Goal: Transaction & Acquisition: Purchase product/service

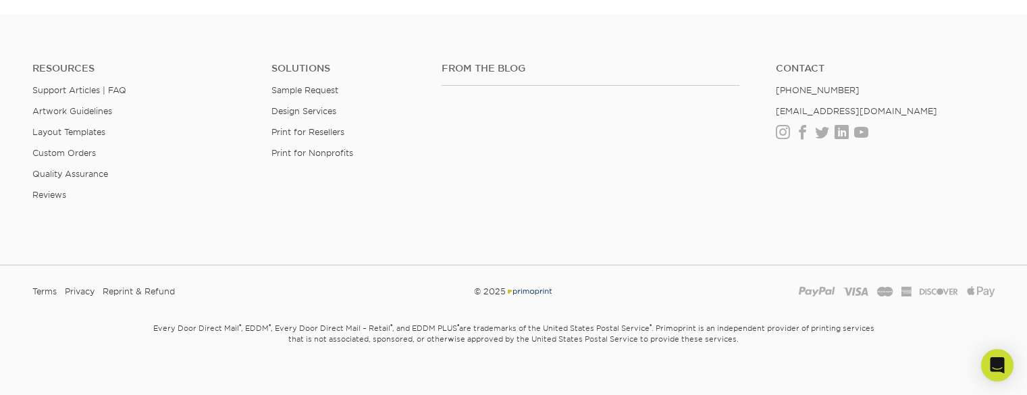
scroll to position [1982, 0]
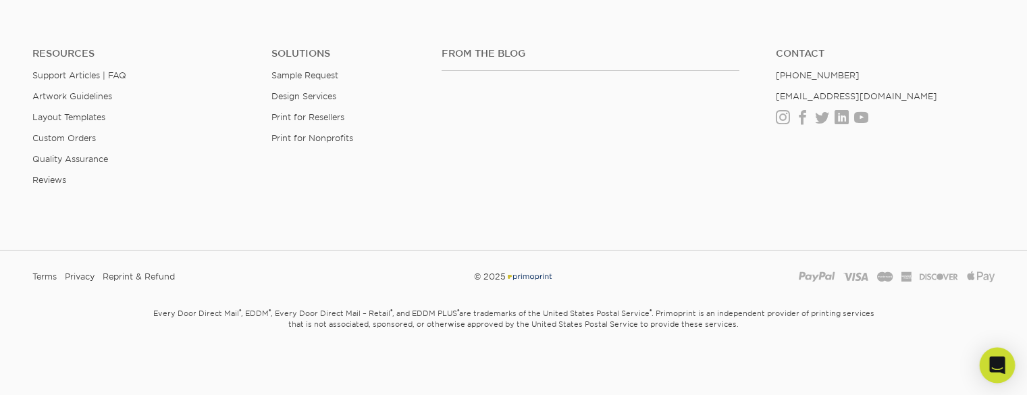
click at [995, 366] on icon "Open Intercom Messenger" at bounding box center [997, 366] width 16 height 18
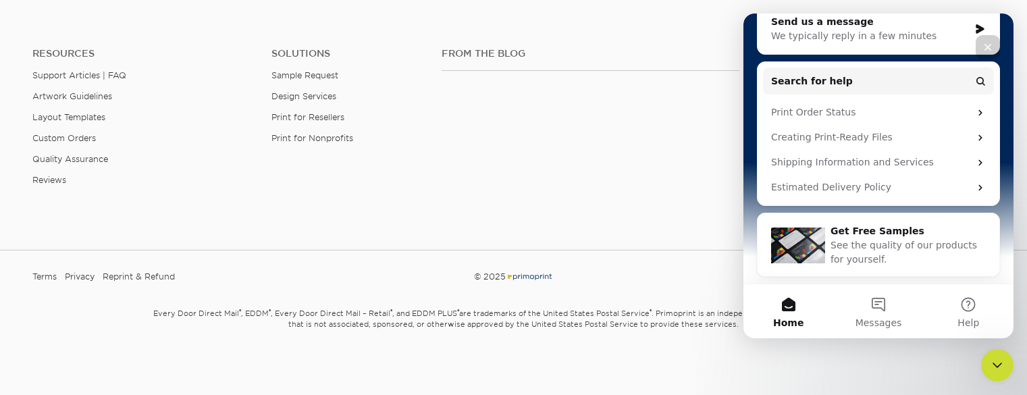
scroll to position [0, 0]
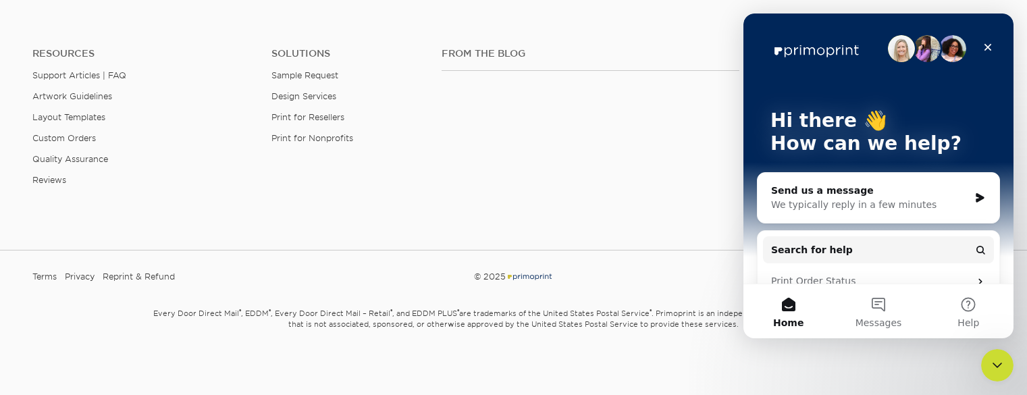
click at [863, 209] on div "We typically reply in a few minutes" at bounding box center [870, 205] width 198 height 14
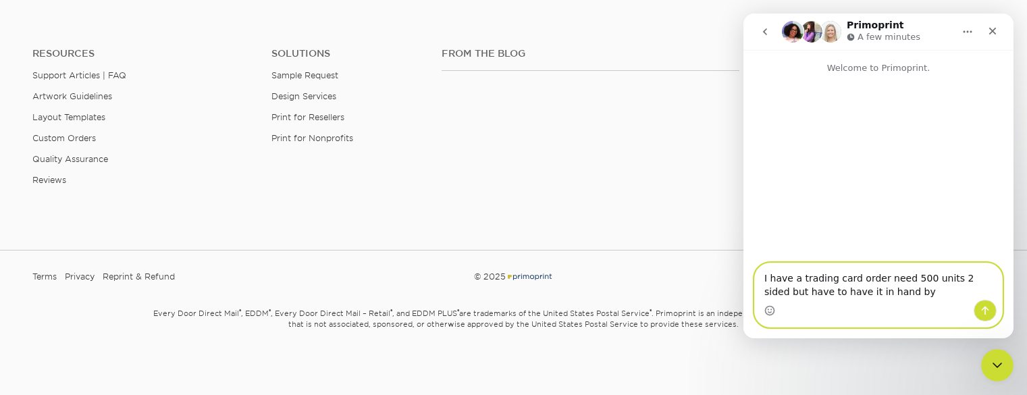
click at [792, 298] on textarea "I have a trading card order need 500 units 2 sided but have to have it in hand …" at bounding box center [878, 281] width 247 height 36
click at [886, 295] on textarea "I have a trading card order need 500 units 2 sided but have to have it in hand …" at bounding box center [878, 281] width 247 height 36
type textarea "I have a trading card order need 500 units 2 sided but have to have it in hand …"
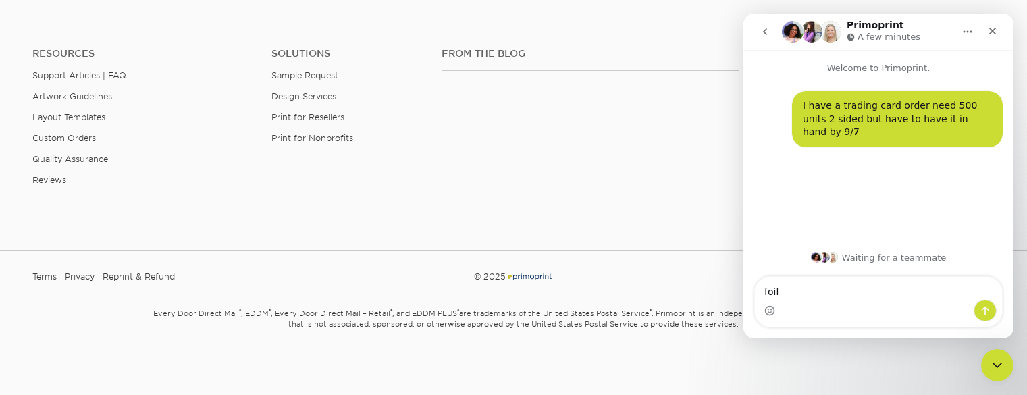
type textarea "foil"
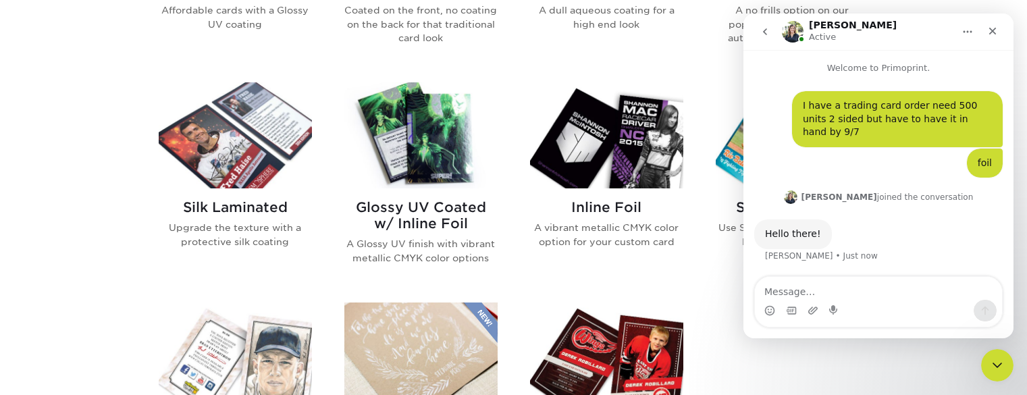
scroll to position [818, 0]
drag, startPoint x: 673, startPoint y: 161, endPoint x: 616, endPoint y: 159, distance: 56.1
click at [616, 159] on img at bounding box center [606, 135] width 153 height 106
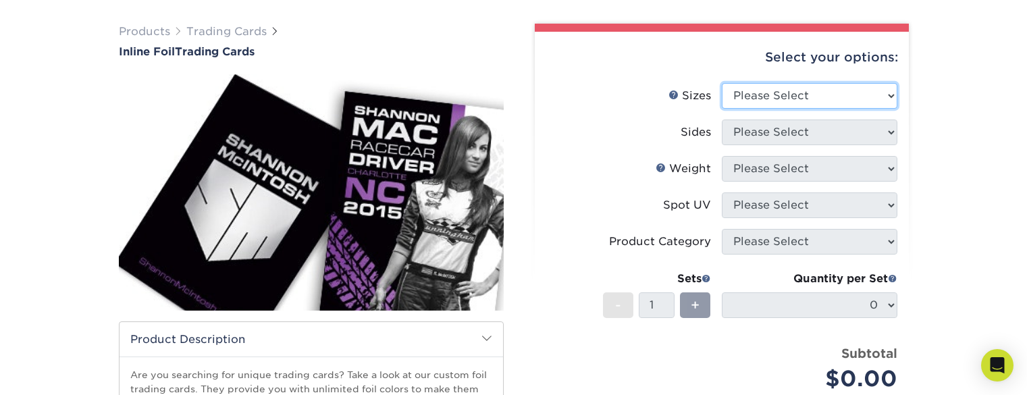
click at [825, 99] on select "Please Select 2.5" x 3.5"" at bounding box center [810, 96] width 176 height 26
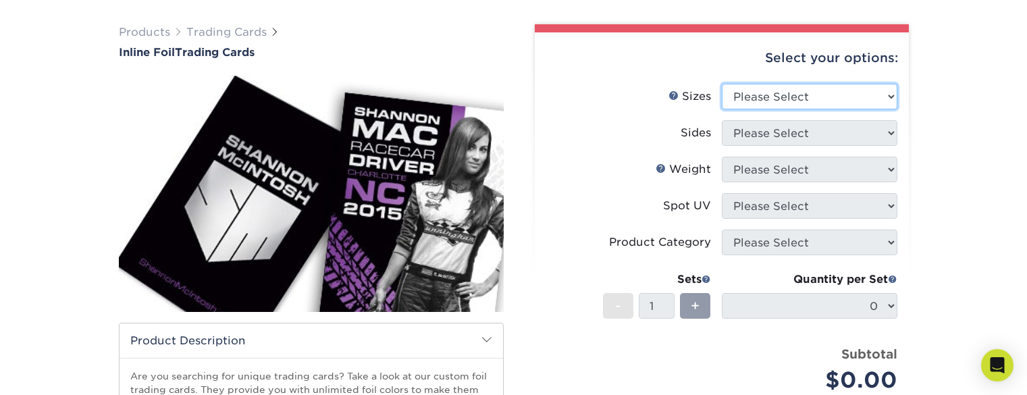
scroll to position [90, 0]
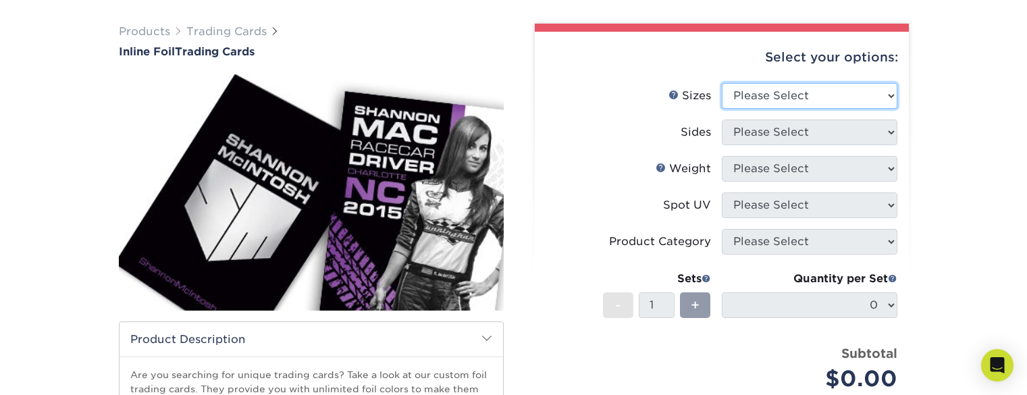
select select "2.50x3.50"
click at [722, 83] on select "Please Select 2.5" x 3.5"" at bounding box center [810, 96] width 176 height 26
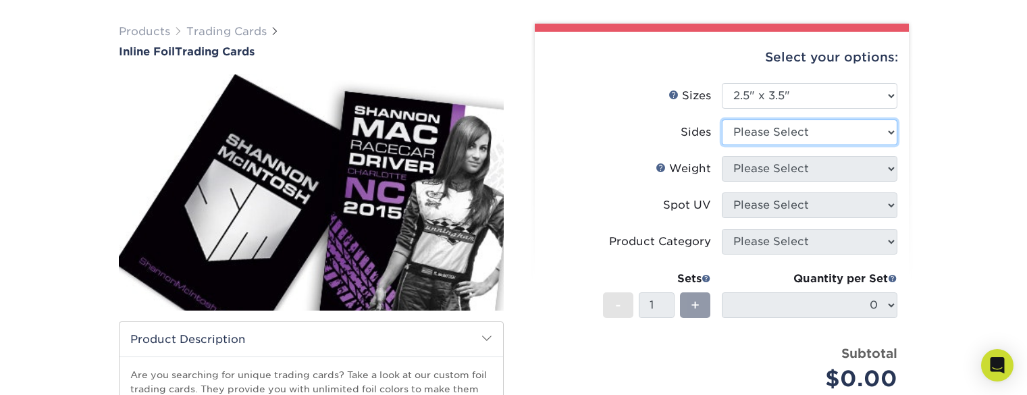
click at [804, 129] on select "Please Select Print Both Sides - Foil Back Only Print Both Sides - Foil Both Si…" at bounding box center [810, 133] width 176 height 26
select select "34527644-b4fd-4ffb-9092-1318eefcd9d9"
click at [722, 120] on select "Please Select Print Both Sides - Foil Back Only Print Both Sides - Foil Both Si…" at bounding box center [810, 133] width 176 height 26
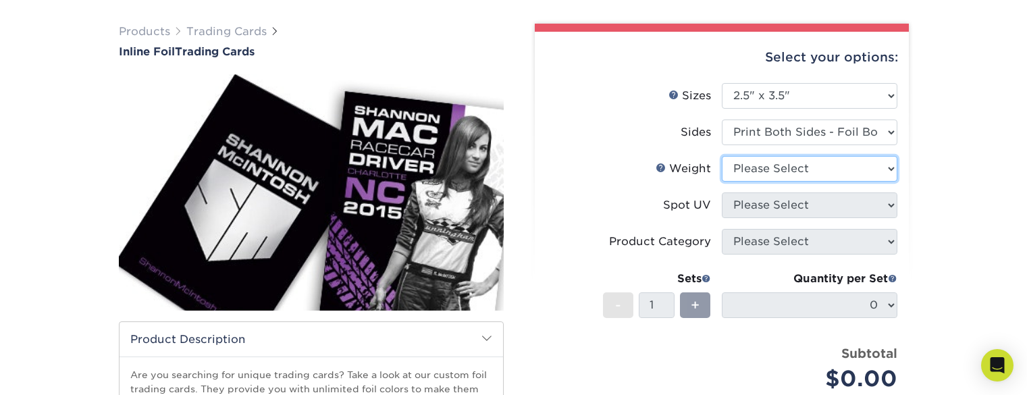
click at [812, 167] on select "Please Select 16PT" at bounding box center [810, 169] width 176 height 26
select select "16PT"
click at [722, 156] on select "Please Select 16PT" at bounding box center [810, 169] width 176 height 26
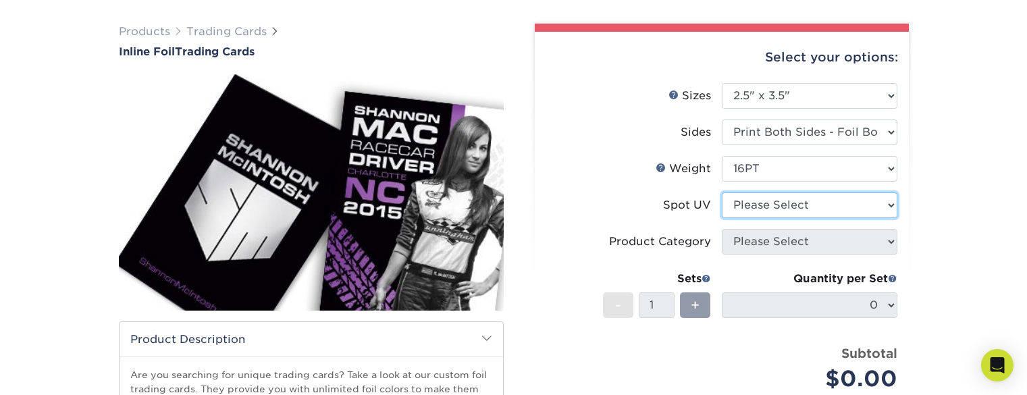
click at [799, 196] on select "Please Select No Spot UV Front and Back (Both Sides) Front Only Back Only" at bounding box center [810, 205] width 176 height 26
select select "3"
click at [722, 192] on select "Please Select No Spot UV Front and Back (Both Sides) Front Only Back Only" at bounding box center [810, 205] width 176 height 26
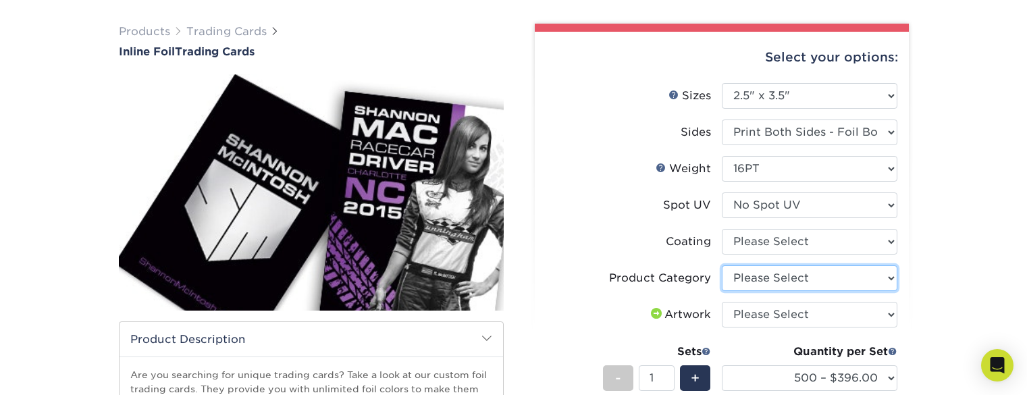
click at [820, 279] on select "Please Select Trading Cards" at bounding box center [810, 278] width 176 height 26
select select "c2f9bce9-36c2-409d-b101-c29d9d031e18"
click at [722, 265] on select "Please Select Trading Cards" at bounding box center [810, 278] width 176 height 26
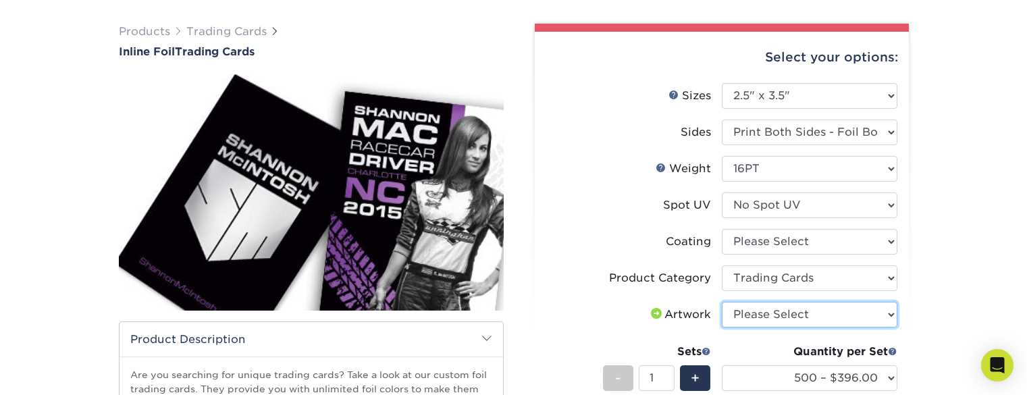
click at [799, 316] on select "Please Select I will upload files I need a design - $100" at bounding box center [810, 315] width 176 height 26
click at [616, 250] on label "Coating" at bounding box center [634, 242] width 176 height 26
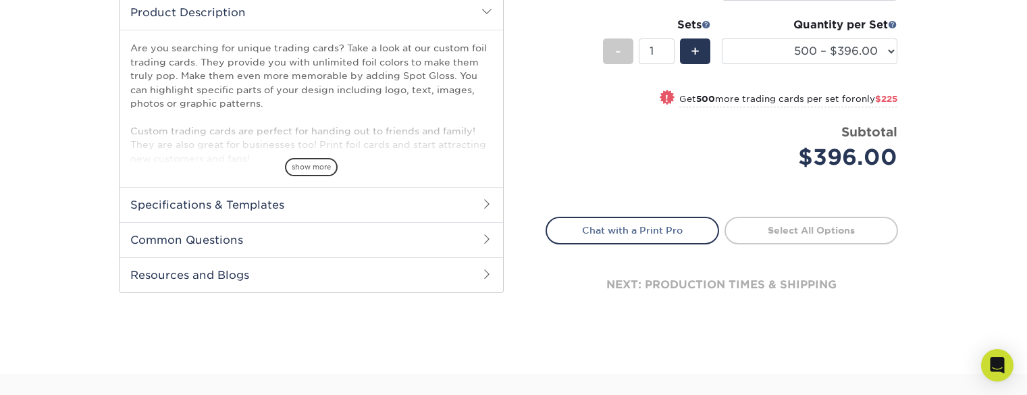
scroll to position [418, 0]
click at [685, 268] on div "next: production times & shipping" at bounding box center [722, 283] width 352 height 81
click at [691, 304] on div "next: production times & shipping" at bounding box center [722, 283] width 352 height 81
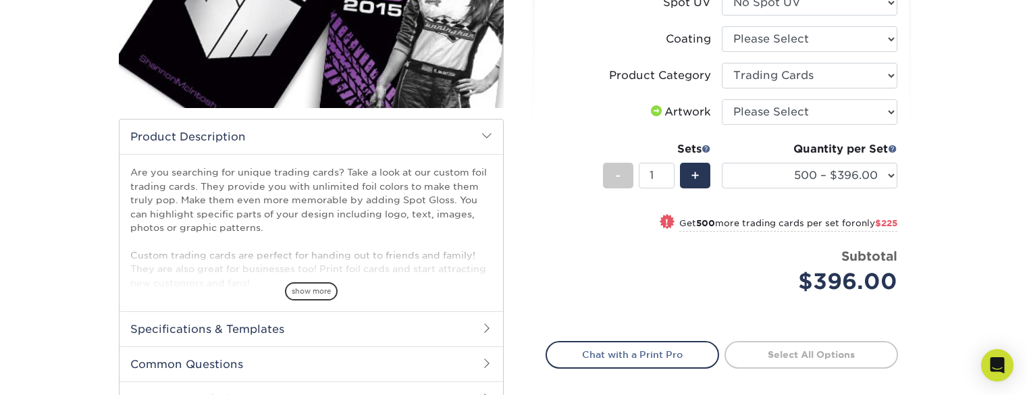
scroll to position [292, 0]
click at [658, 362] on link "Chat with a Print Pro" at bounding box center [633, 355] width 174 height 27
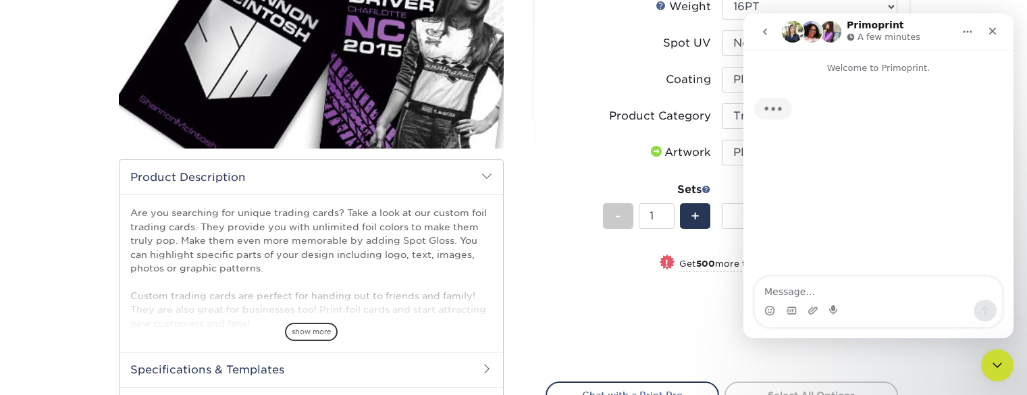
scroll to position [251, 0]
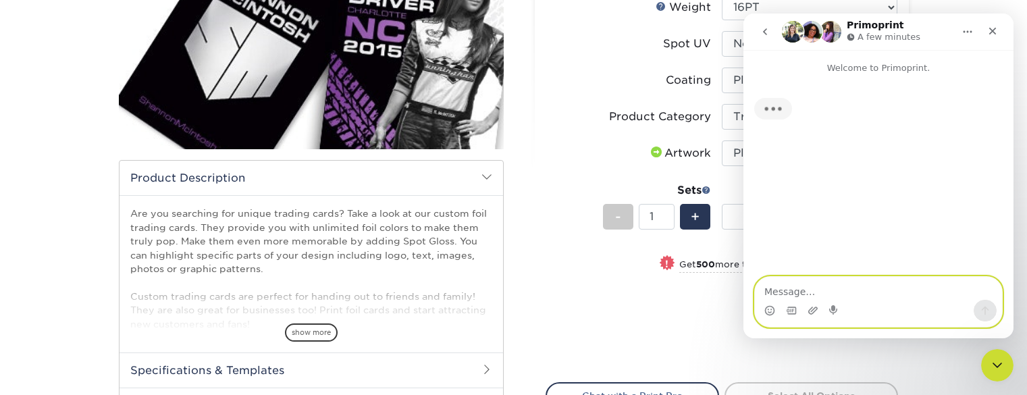
drag, startPoint x: 1356, startPoint y: 265, endPoint x: 903, endPoint y: 296, distance: 454.1
click at [903, 296] on textarea "Message…" at bounding box center [878, 288] width 247 height 23
type textarea "C"
type textarea "I"
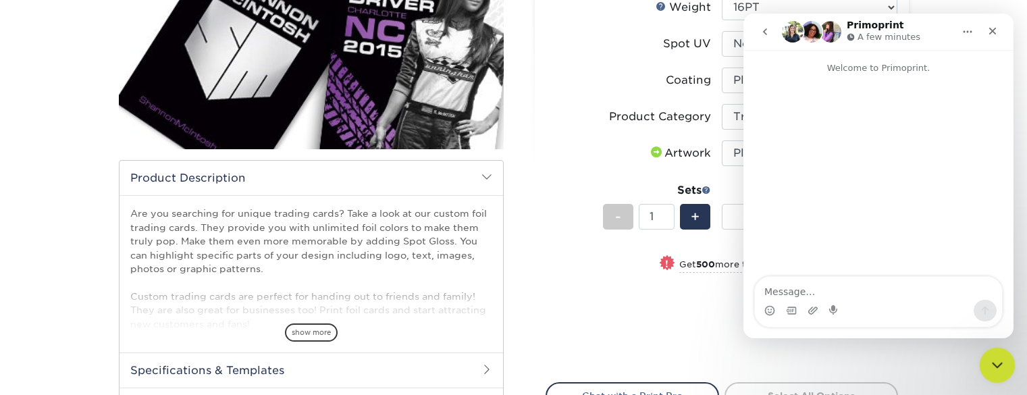
click at [986, 354] on div "Close Intercom Messenger" at bounding box center [995, 363] width 32 height 32
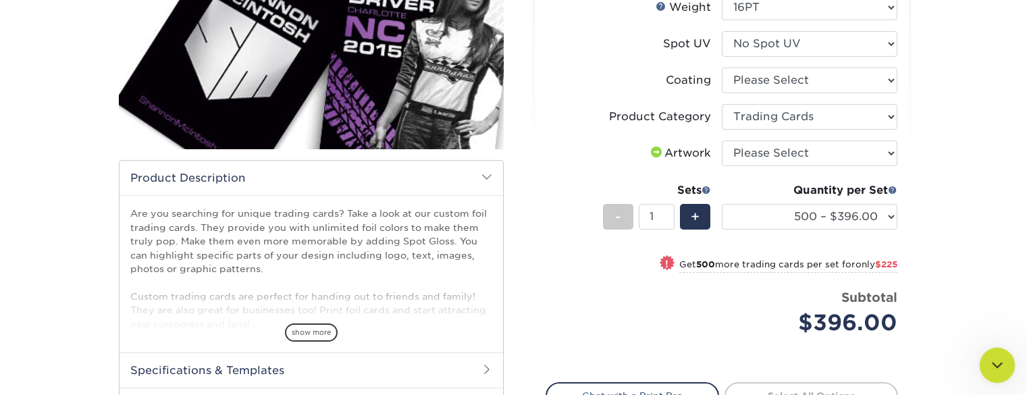
scroll to position [0, 0]
click at [986, 354] on div "Open Intercom Messenger" at bounding box center [995, 363] width 45 height 45
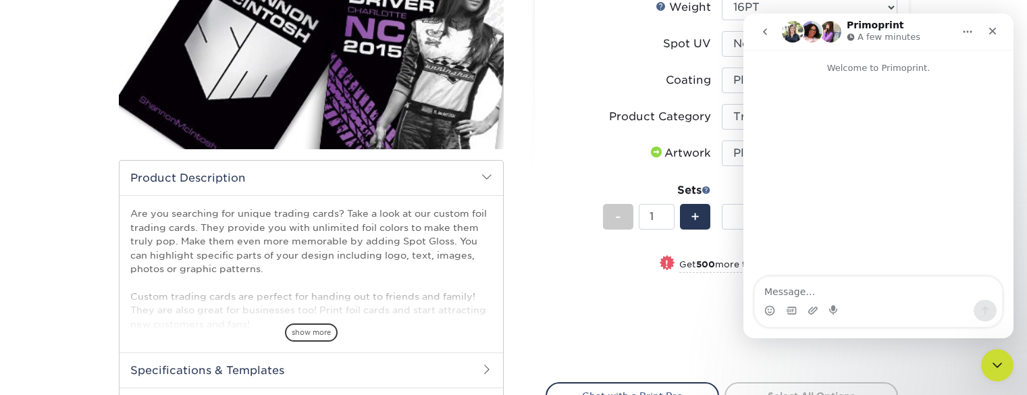
click at [539, 110] on div "Select your options: Sizes Help Sizes Please Select 2.5" x 3.5" Sides Please Se…" at bounding box center [722, 185] width 374 height 631
click at [995, 33] on icon "Close" at bounding box center [992, 31] width 7 height 7
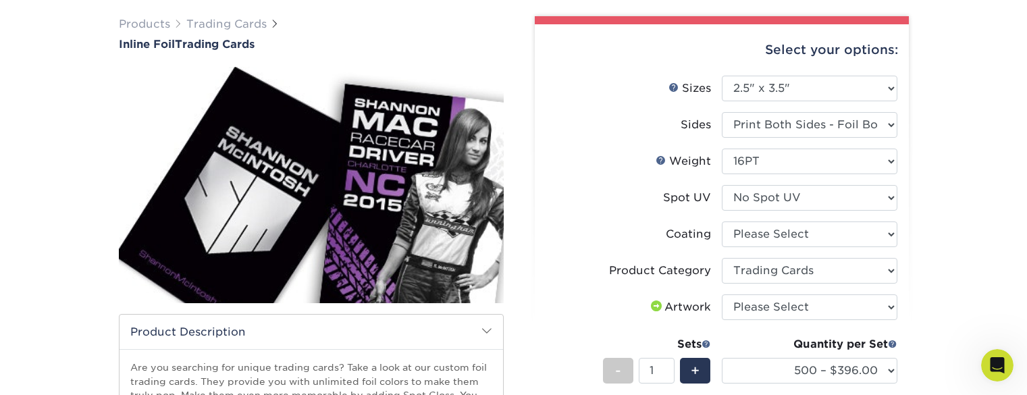
scroll to position [95, 0]
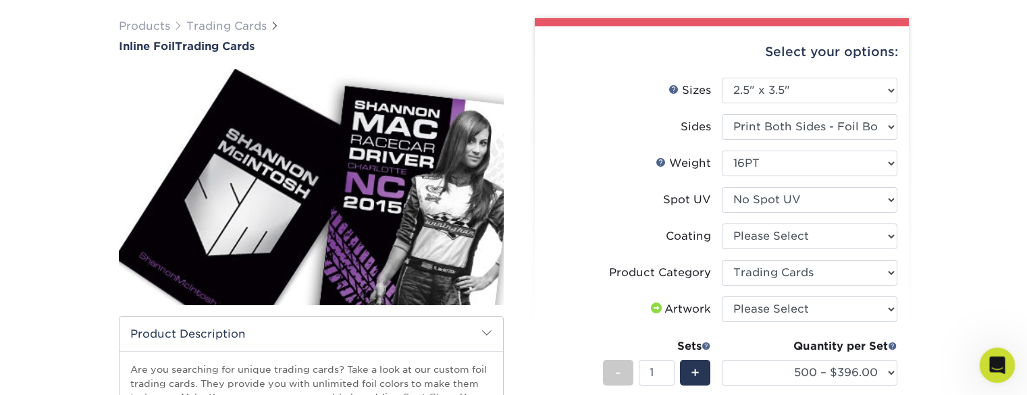
click at [1007, 369] on div "Open Intercom Messenger" at bounding box center [995, 363] width 45 height 45
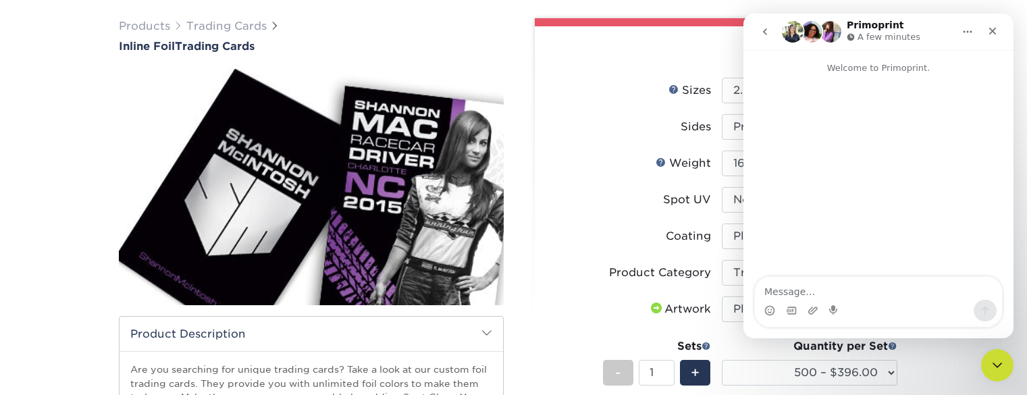
click at [867, 135] on div "Intercom messenger" at bounding box center [878, 176] width 270 height 203
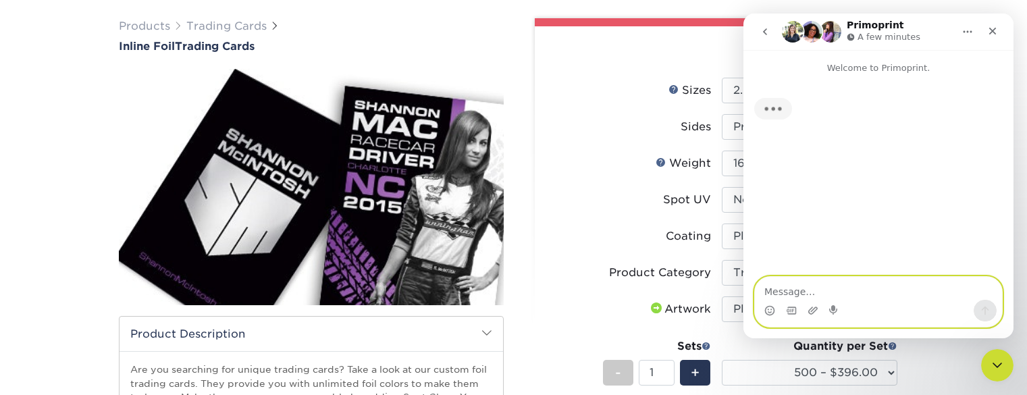
click at [824, 295] on textarea "Message…" at bounding box center [878, 288] width 247 height 23
type textarea "ordering"
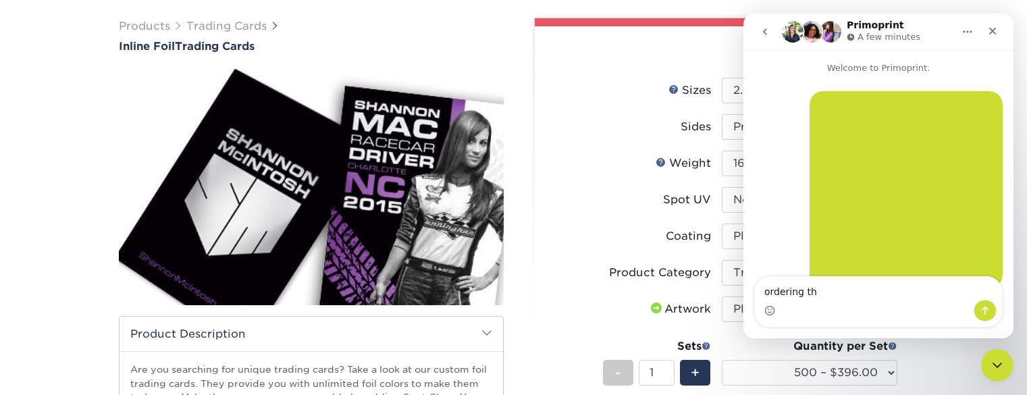
scroll to position [64, 0]
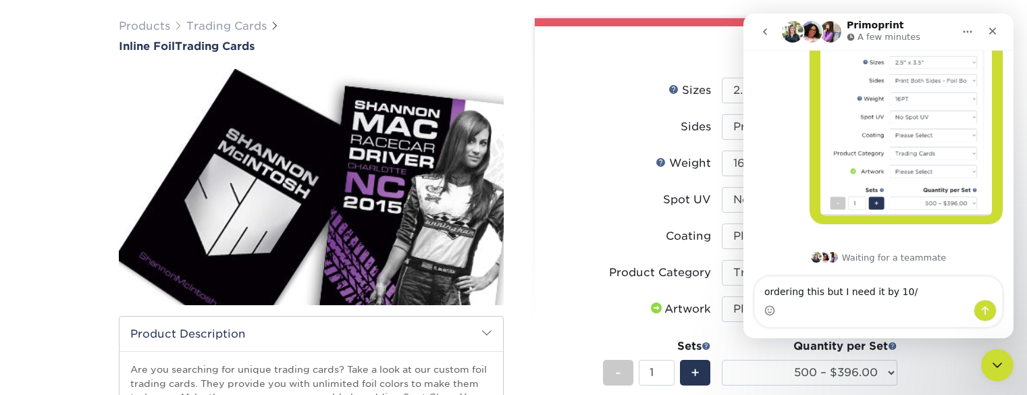
type textarea "ordering this but I need it by 10/8"
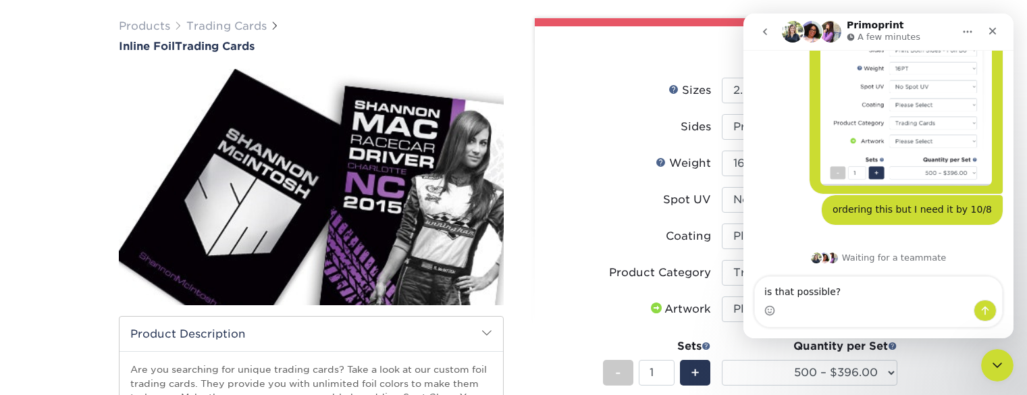
type textarea "is that possible?"
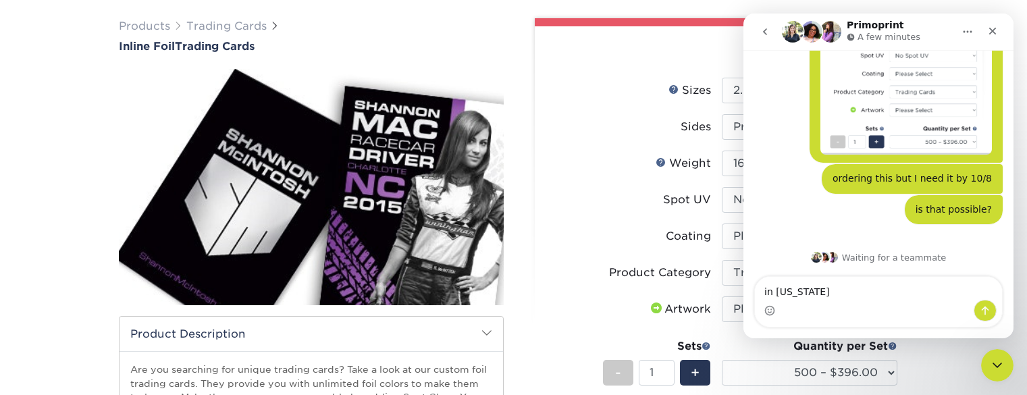
type textarea "in [US_STATE]"
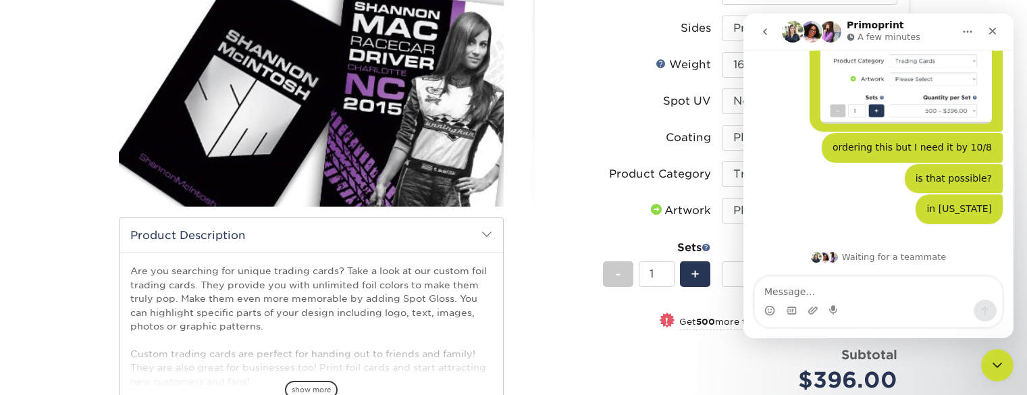
scroll to position [0, 0]
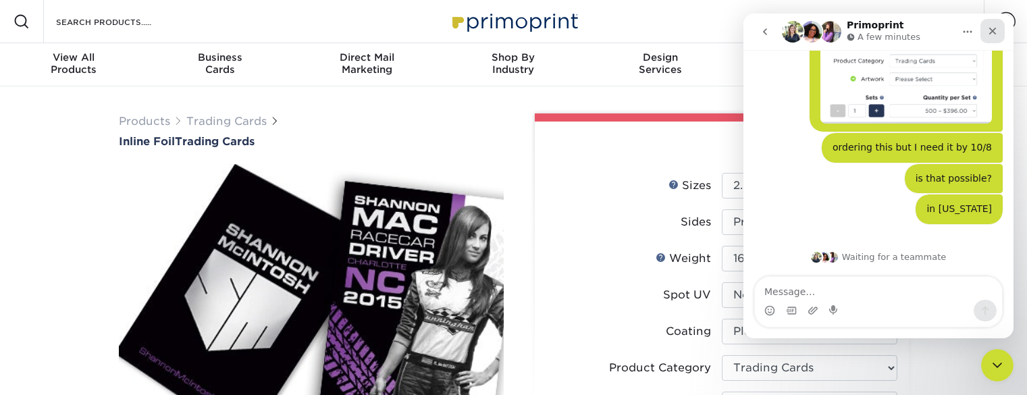
click at [999, 30] on div "Close" at bounding box center [992, 31] width 24 height 24
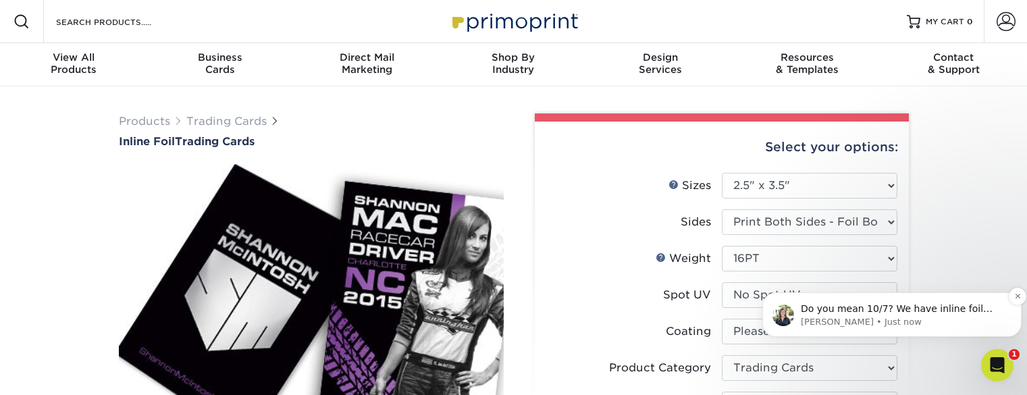
click at [976, 309] on span "Do you mean 10/7? We have inline foil trading cards that offers a 2-4 business …" at bounding box center [897, 322] width 192 height 38
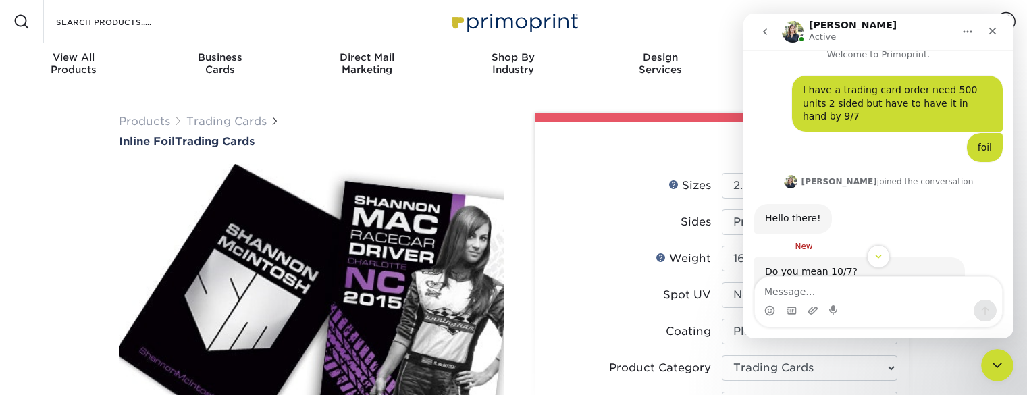
scroll to position [107, 0]
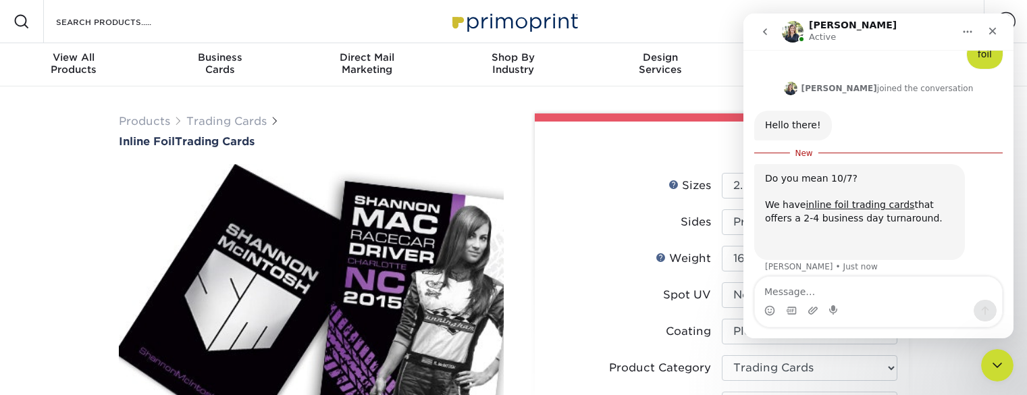
click at [857, 286] on textarea "Message…" at bounding box center [878, 288] width 247 height 23
type textarea "yes sorry 10/7"
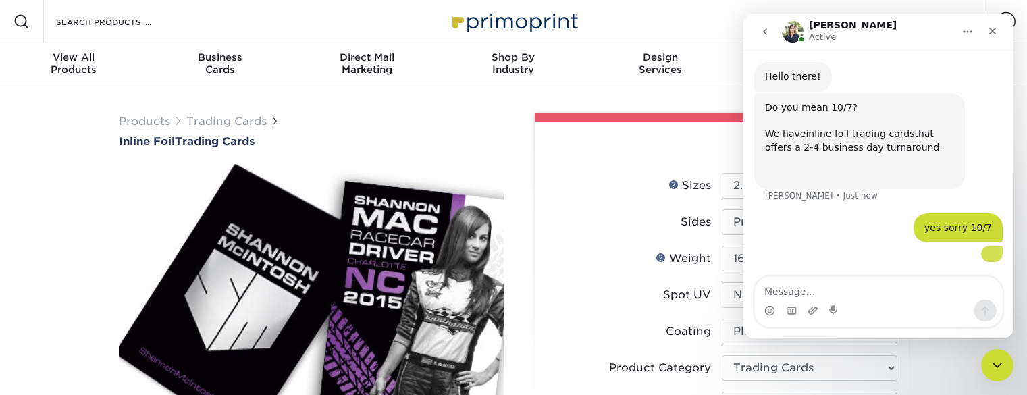
scroll to position [323, 0]
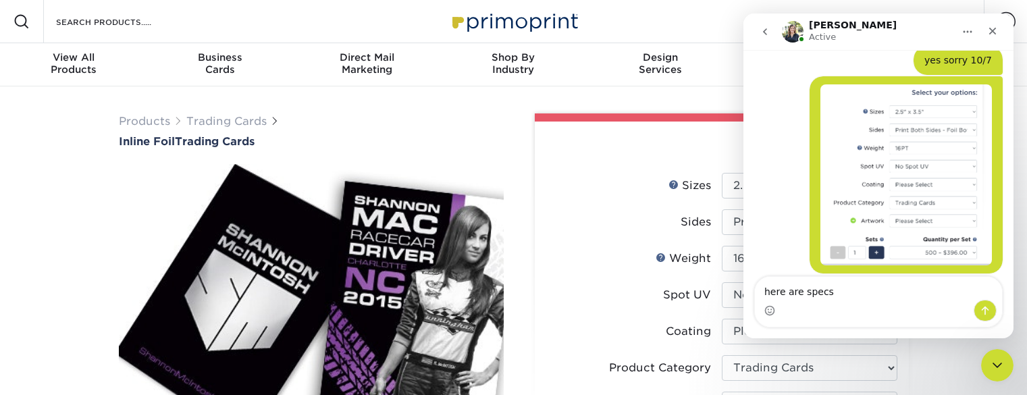
type textarea "here are specs"
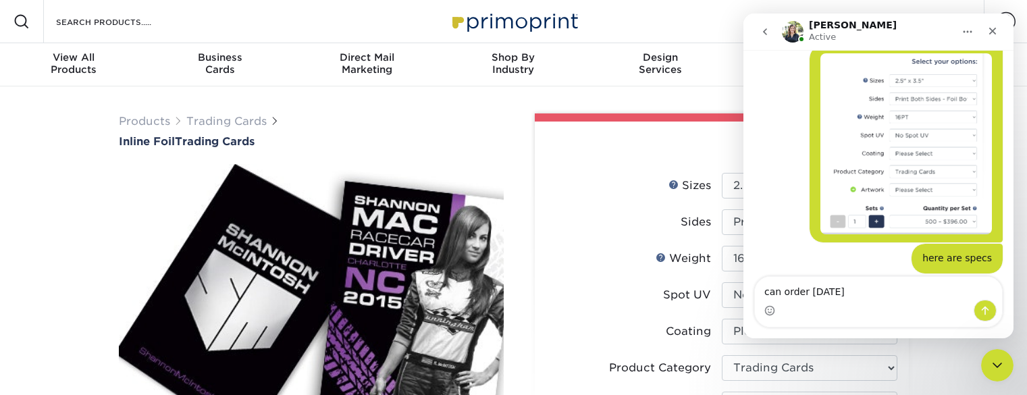
type textarea "can order [DATE]"
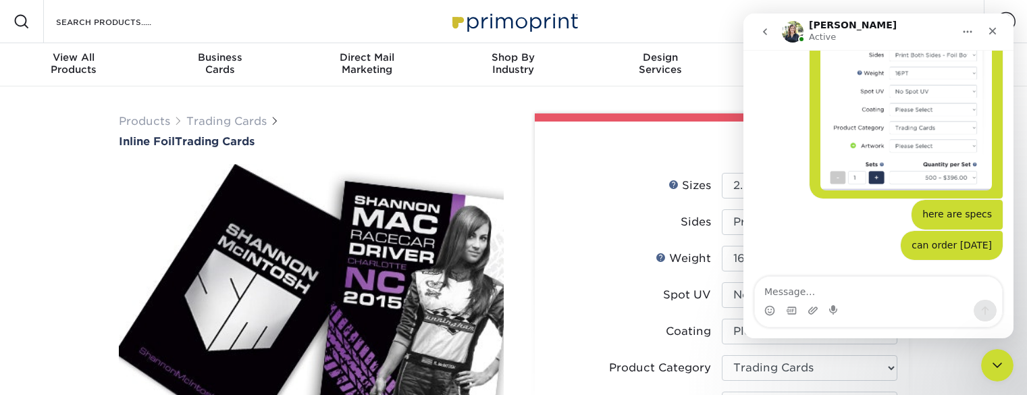
scroll to position [425, 0]
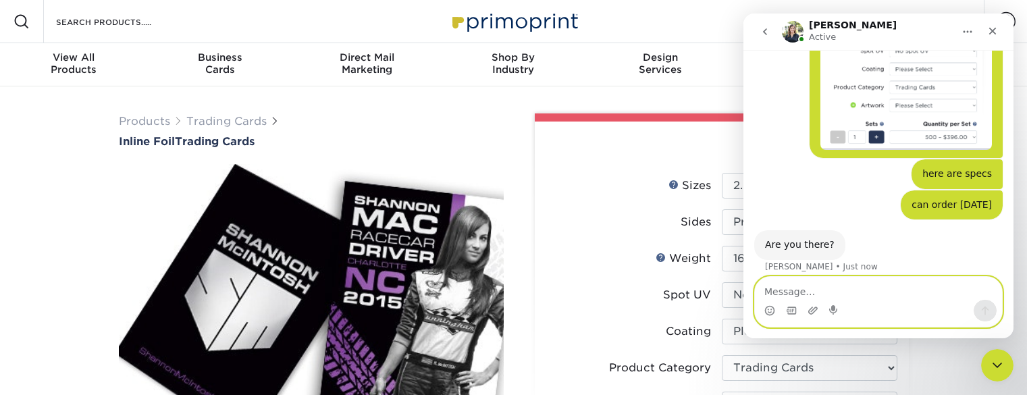
click at [835, 294] on textarea "Message…" at bounding box center [878, 288] width 247 height 23
type textarea "yes"
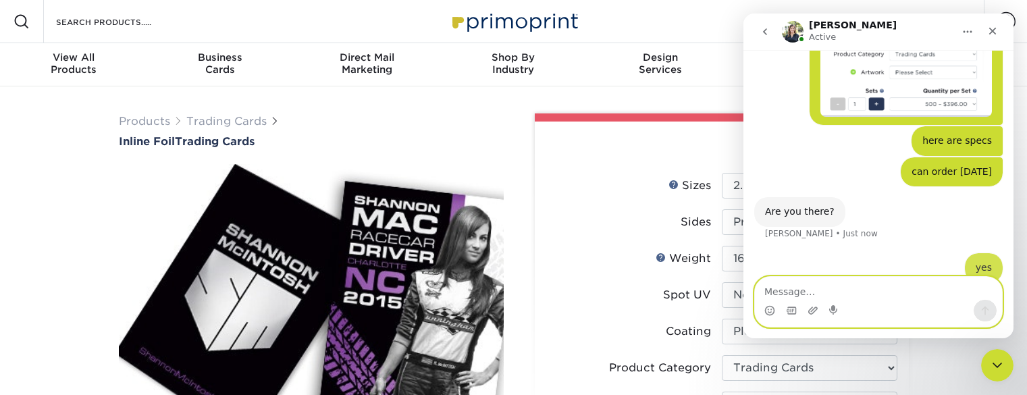
scroll to position [465, 0]
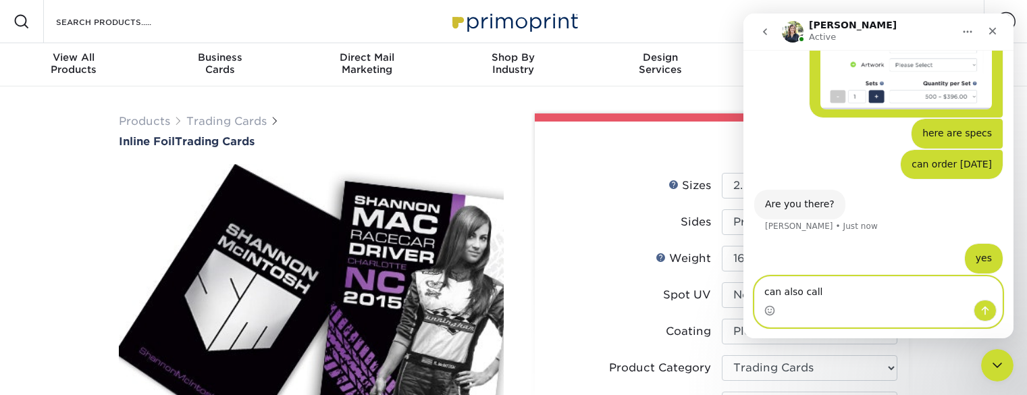
type textarea "can also call"
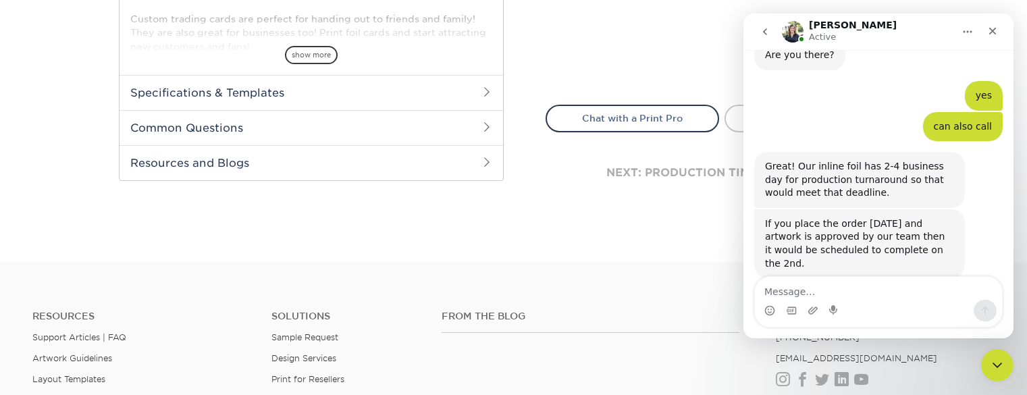
scroll to position [620, 0]
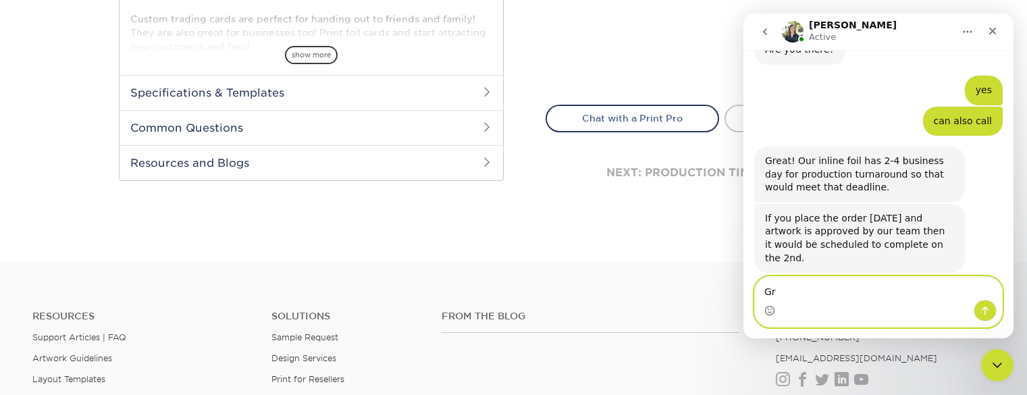
type textarea "G"
type textarea "R"
type textarea "GREAT"
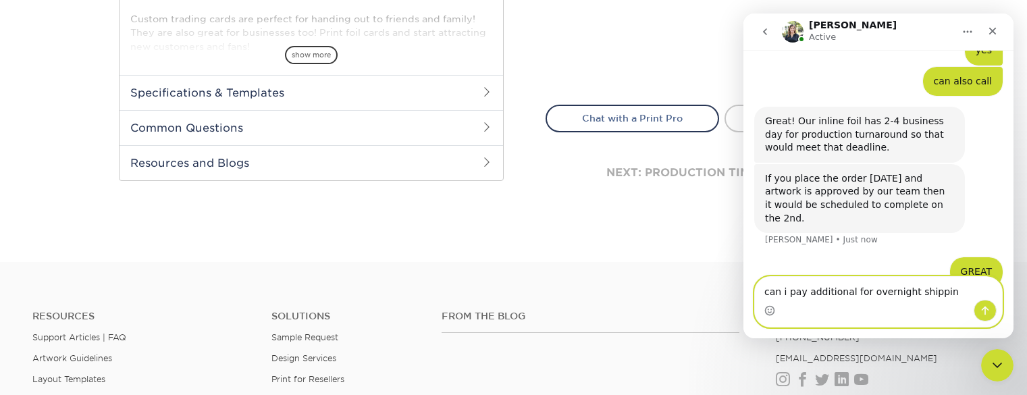
type textarea "can i pay additional for overnight shipping"
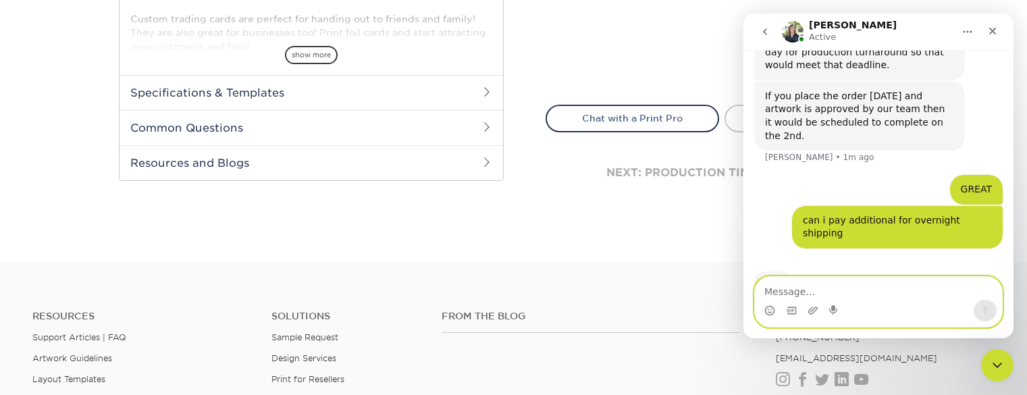
scroll to position [743, 0]
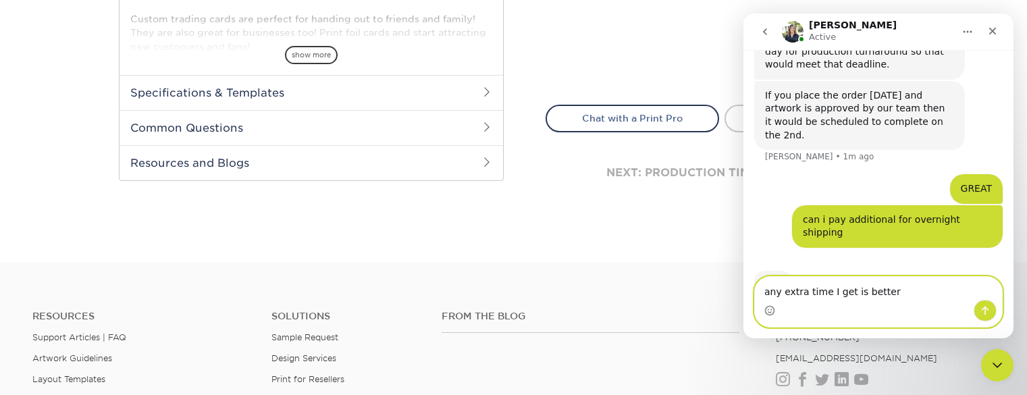
type textarea "any extra time I get is better"
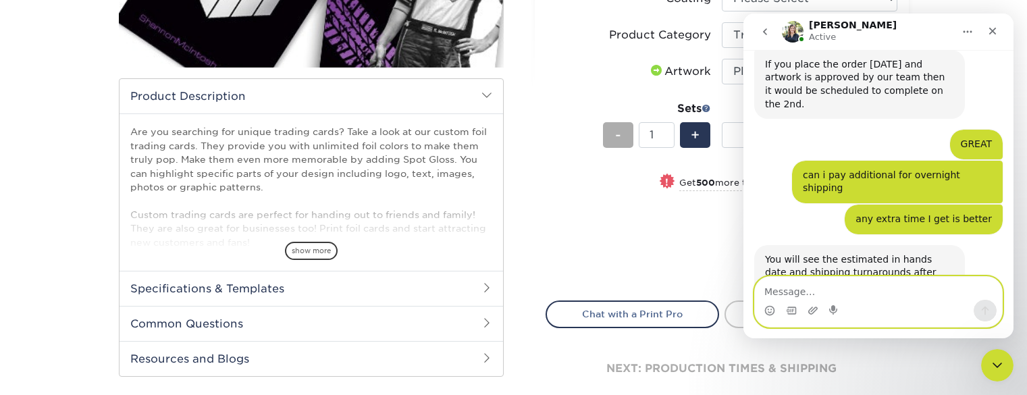
scroll to position [788, 0]
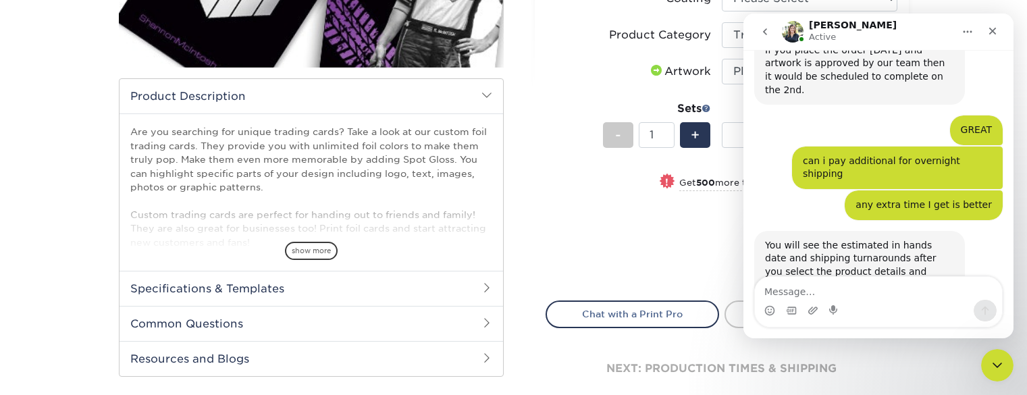
click at [824, 239] on div "You will see the estimated in hands date and shipping turnarounds after you sel…" at bounding box center [859, 265] width 189 height 53
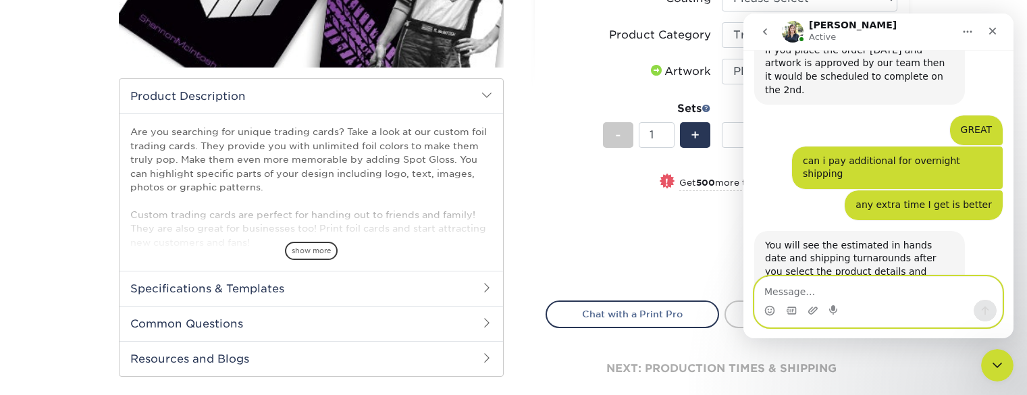
click at [826, 287] on textarea "Message…" at bounding box center [878, 288] width 247 height 23
type textarea "thanks"
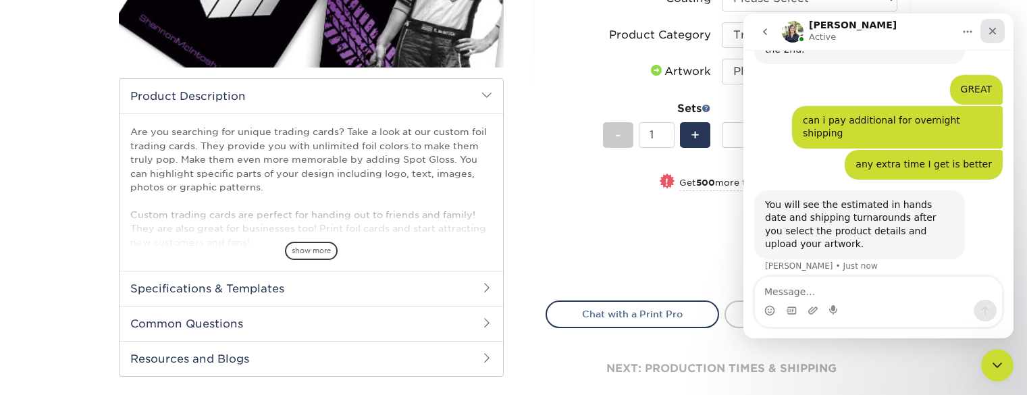
click at [993, 38] on div "Close" at bounding box center [992, 31] width 24 height 24
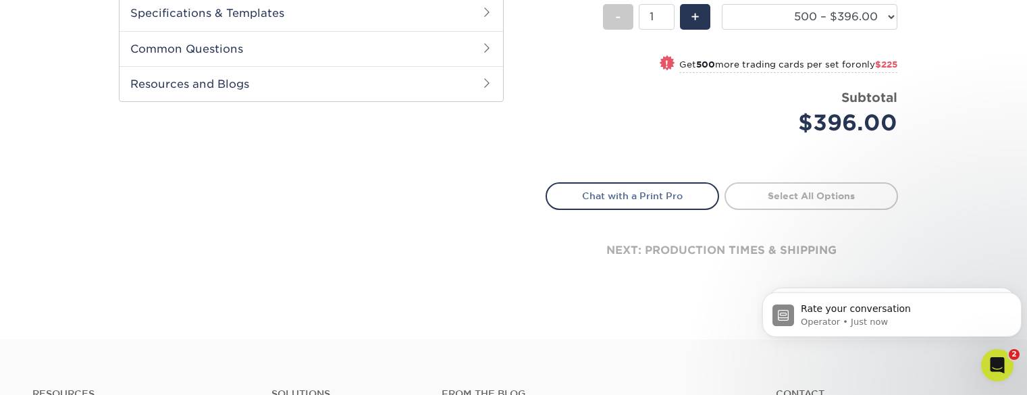
scroll to position [604, 0]
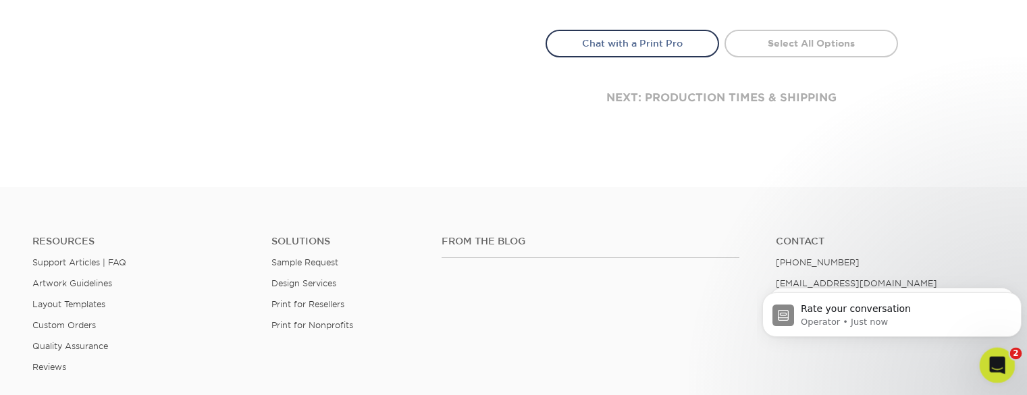
click at [998, 351] on div "Open Intercom Messenger" at bounding box center [995, 363] width 45 height 45
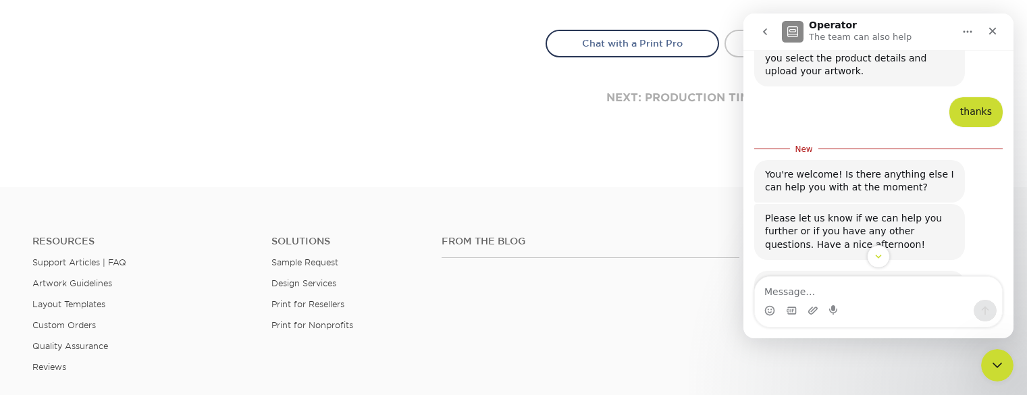
scroll to position [1070, 0]
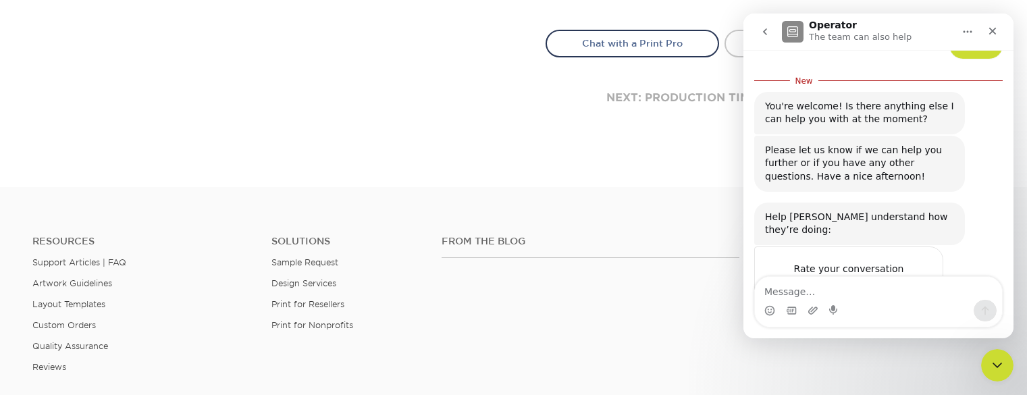
click at [914, 284] on span "Amazing" at bounding box center [912, 296] width 24 height 24
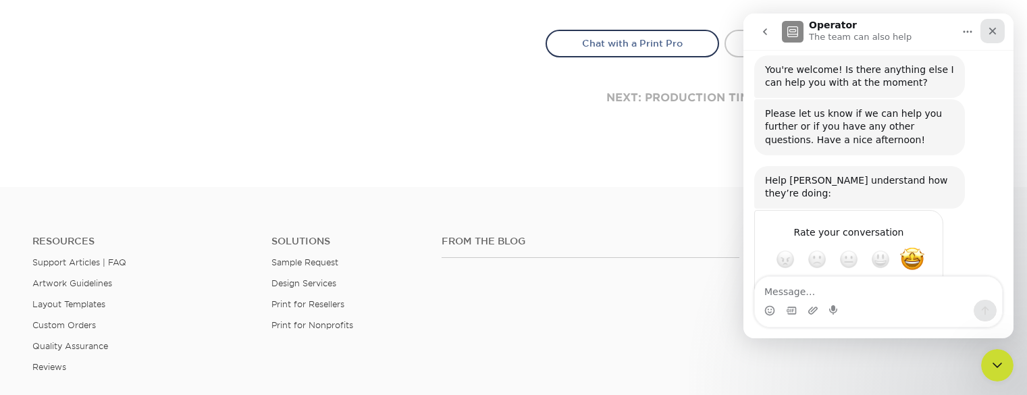
click at [994, 29] on icon "Close" at bounding box center [992, 31] width 7 height 7
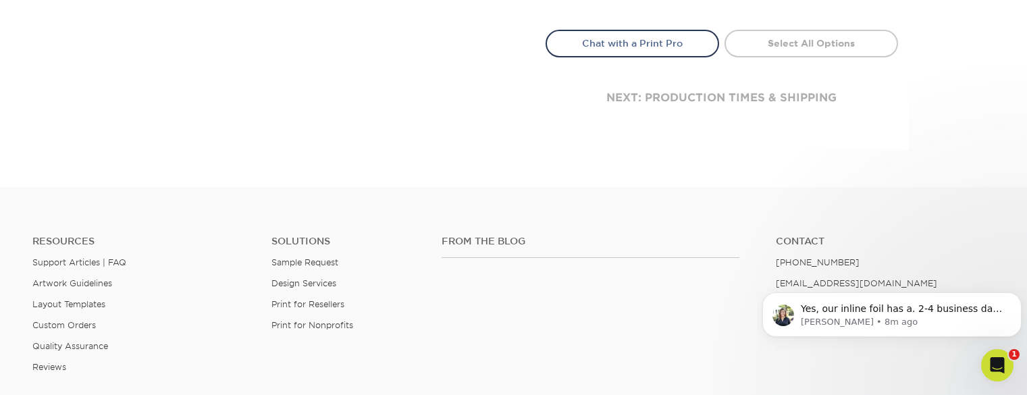
scroll to position [0, 0]
